Goal: Obtain resource: Obtain resource

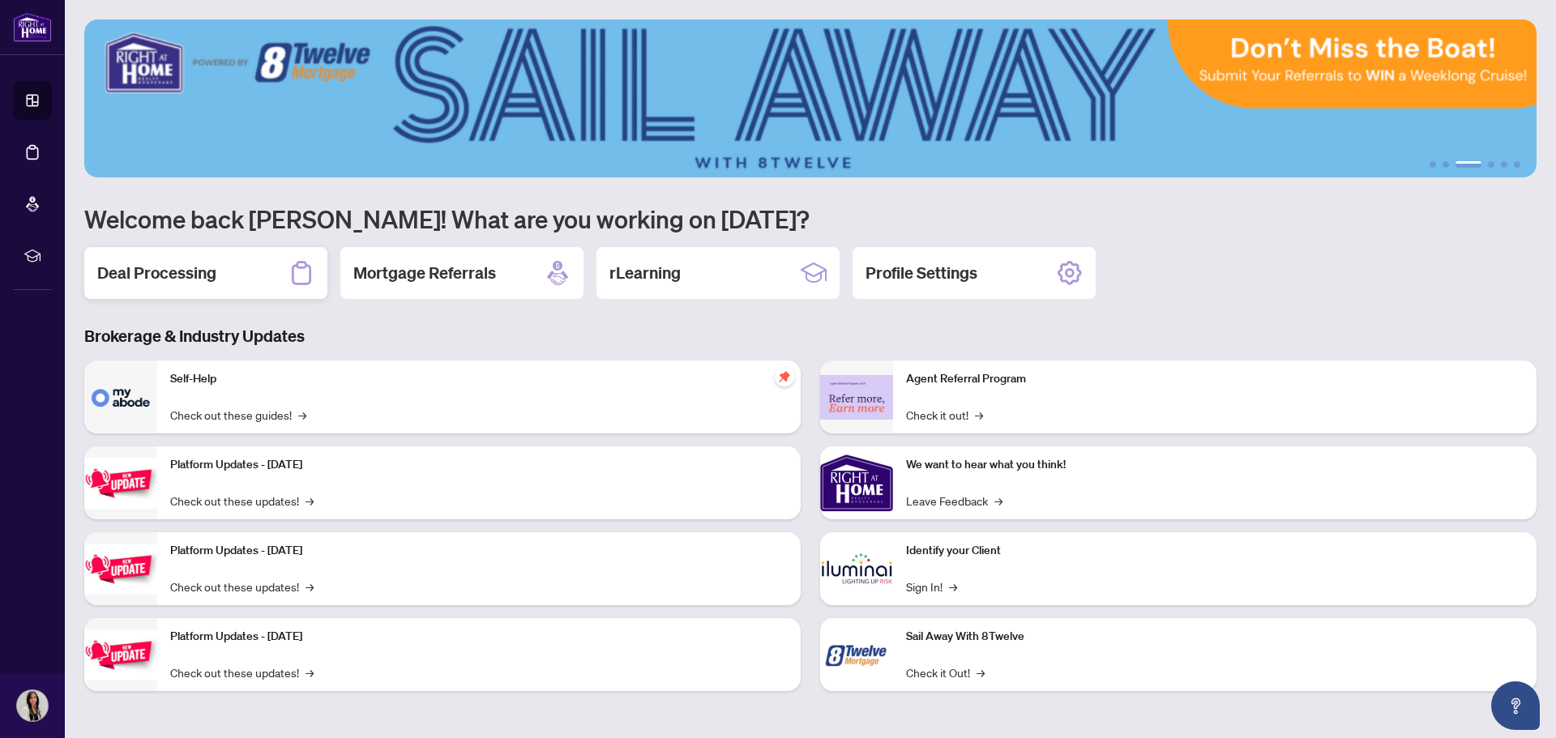
click at [247, 280] on div "Deal Processing" at bounding box center [205, 273] width 243 height 52
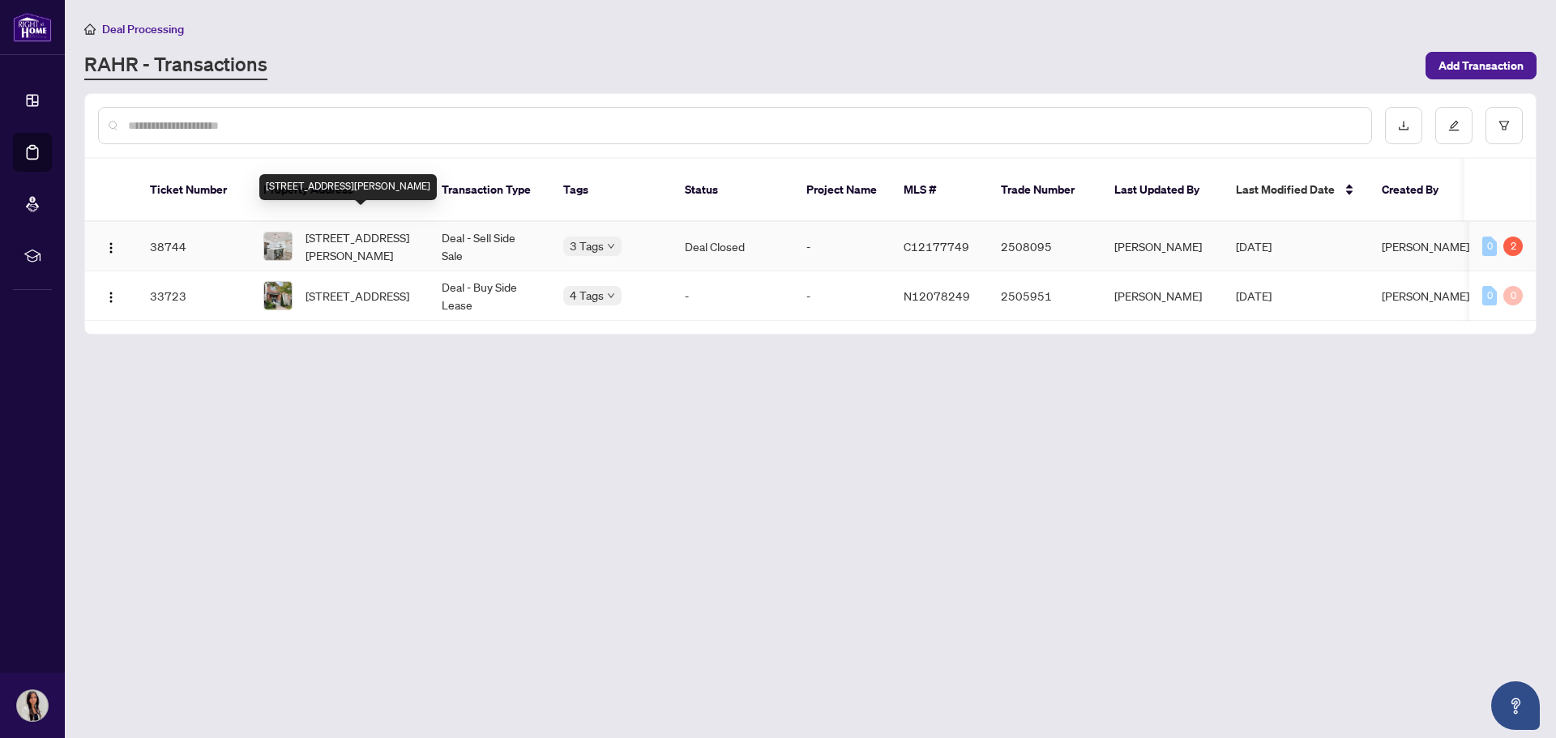
click at [341, 229] on span "[STREET_ADDRESS][PERSON_NAME]" at bounding box center [361, 247] width 110 height 36
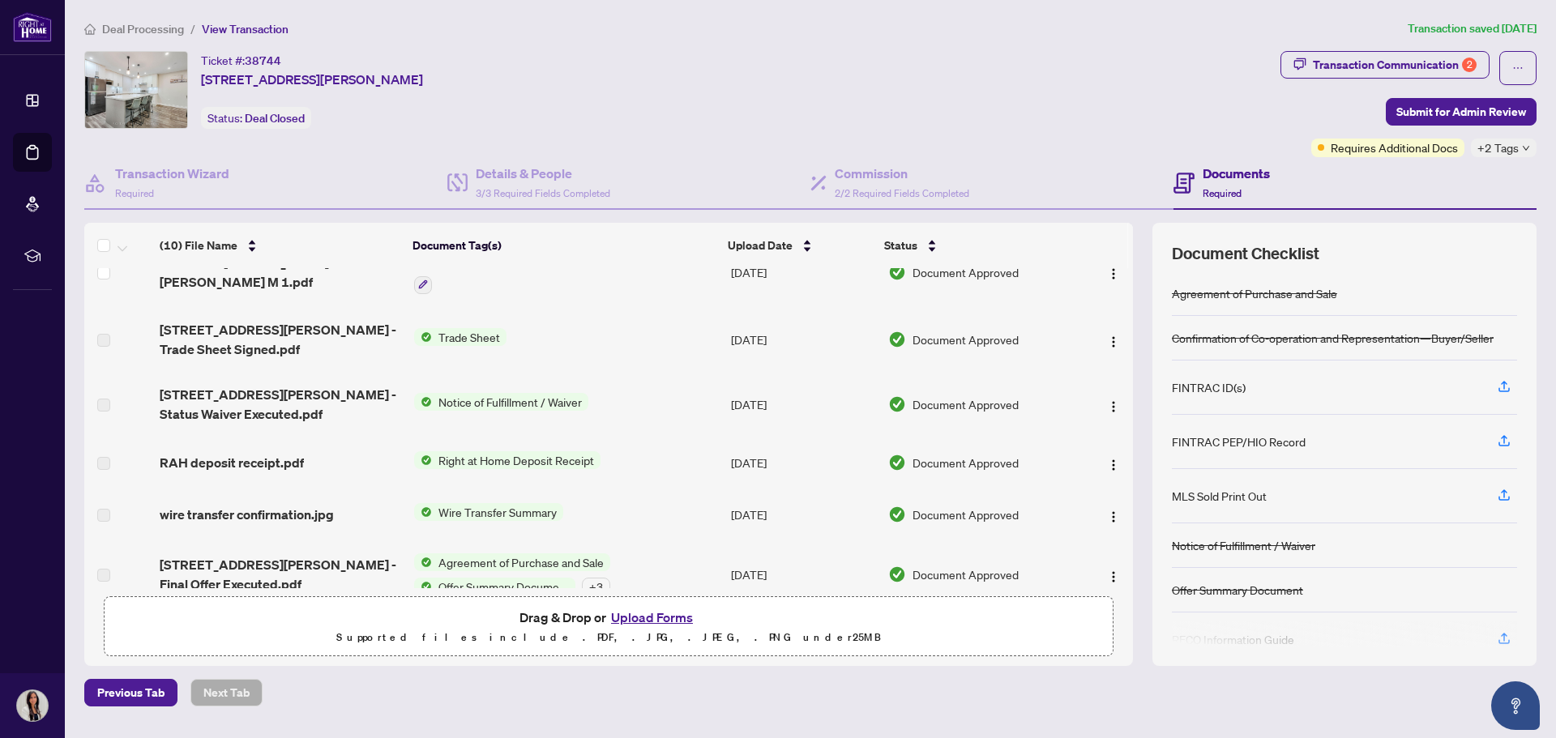
scroll to position [281, 0]
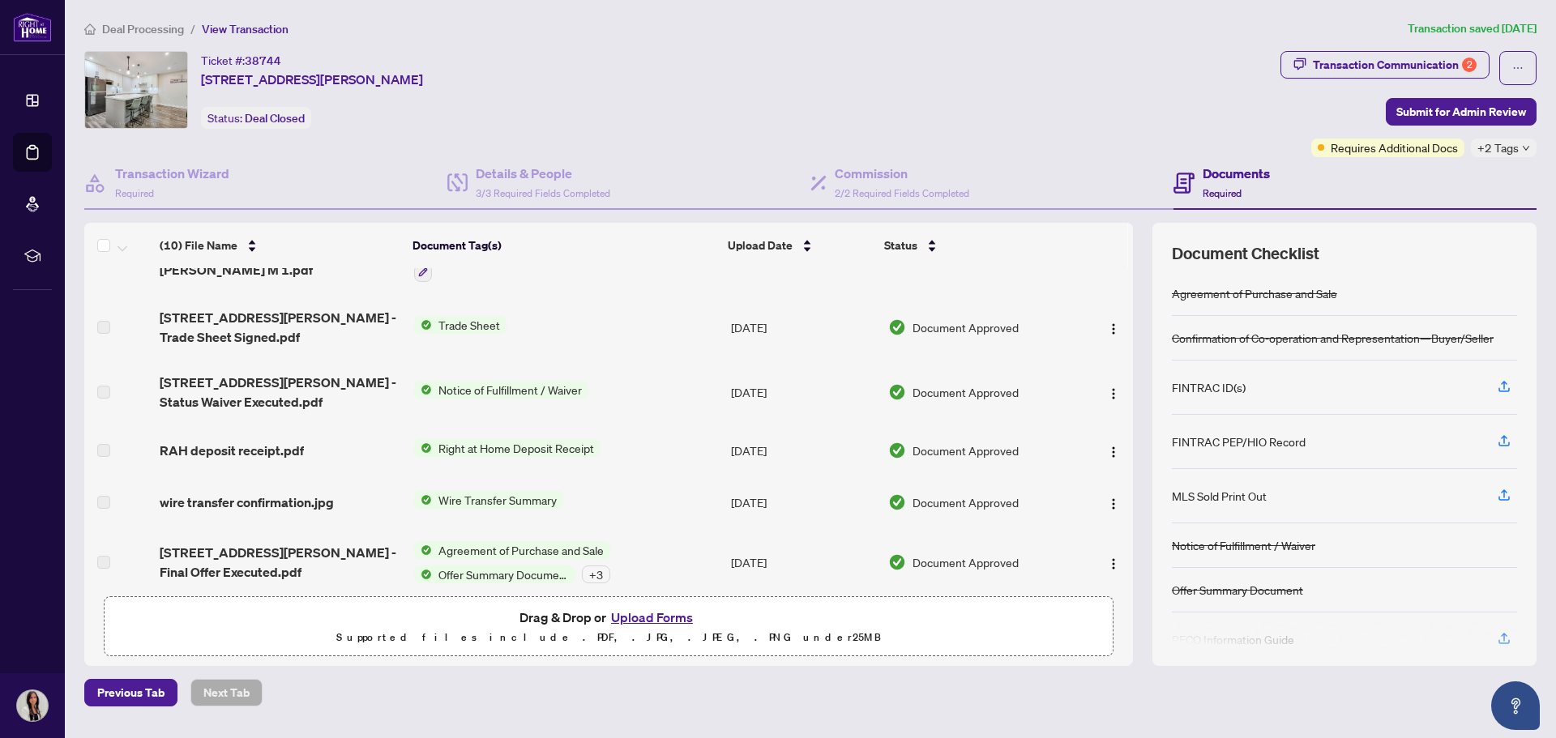
click at [476, 316] on span "Trade Sheet" at bounding box center [469, 325] width 75 height 18
click at [427, 363] on span "Trade Sheet" at bounding box center [424, 366] width 75 height 18
click at [1110, 323] on img "button" at bounding box center [1113, 329] width 13 height 13
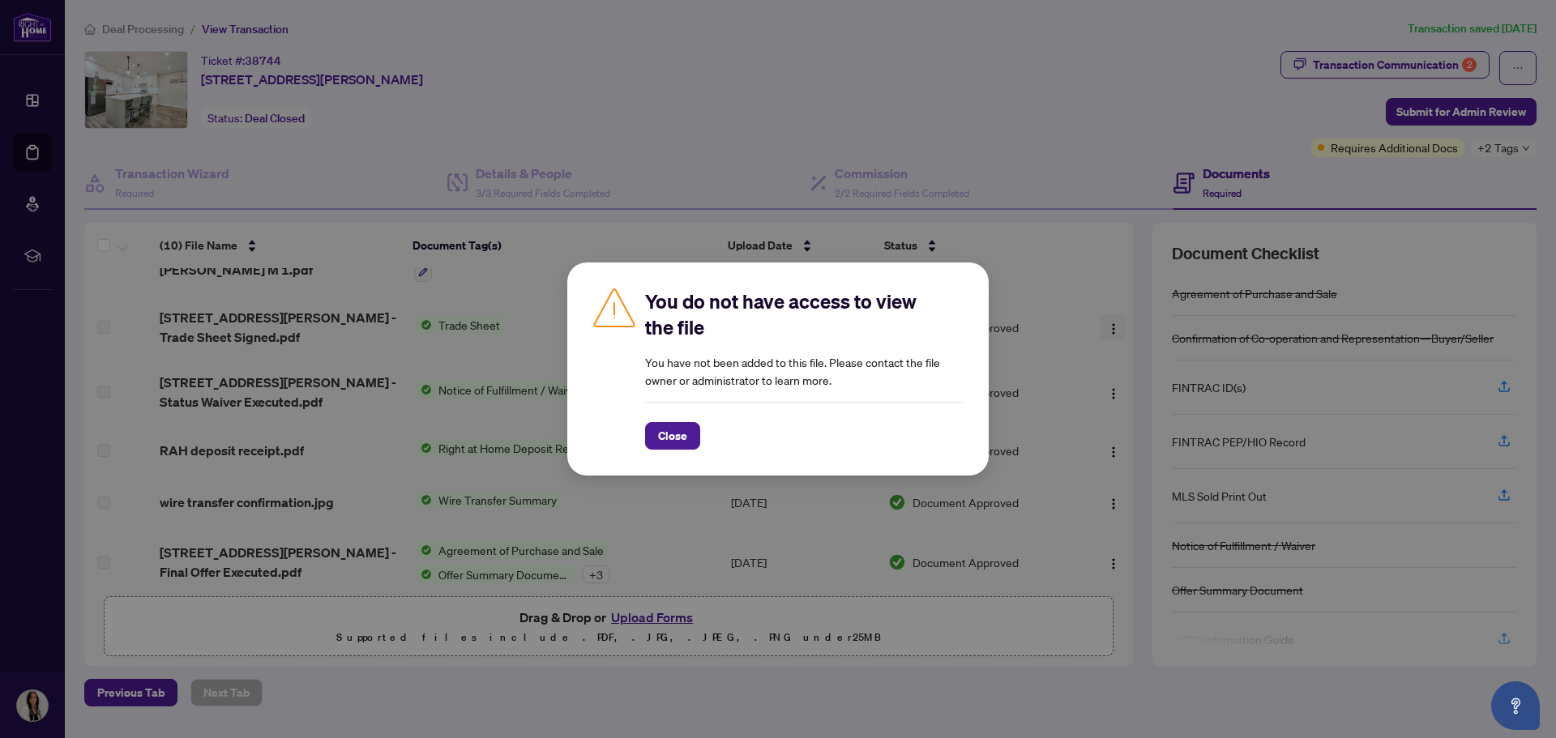
click at [1110, 314] on div "You do not have access to view the file You have not been added to this file. P…" at bounding box center [778, 369] width 1556 height 738
click at [665, 427] on span "Close" at bounding box center [672, 436] width 29 height 26
